Goal: Go to known website: Access a specific website the user already knows

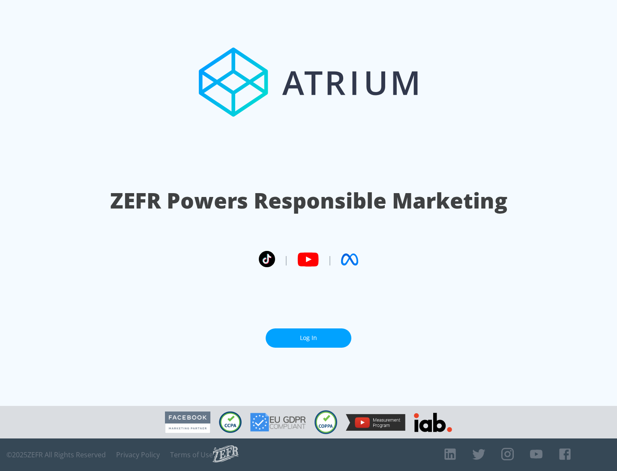
click at [309, 335] on link "Log In" at bounding box center [309, 338] width 86 height 19
